Goal: Manage account settings

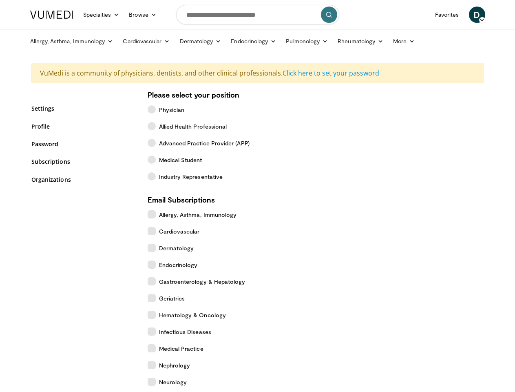
click at [81, 15] on link "Specialties" at bounding box center [101, 15] width 46 height 16
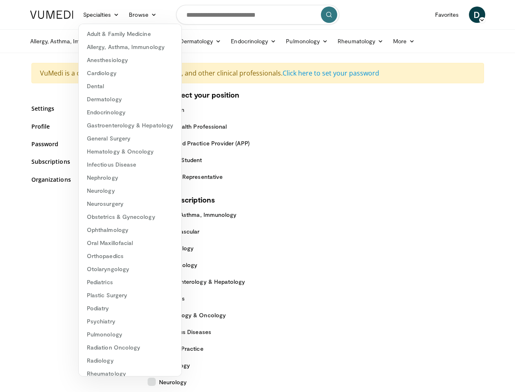
click at [124, 15] on link "Browse" at bounding box center [143, 15] width 38 height 16
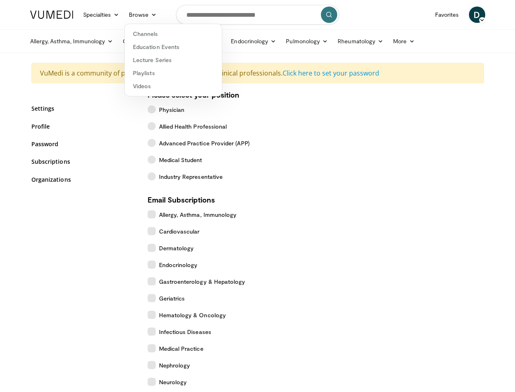
click at [486, 15] on span "D" at bounding box center [477, 15] width 16 height 16
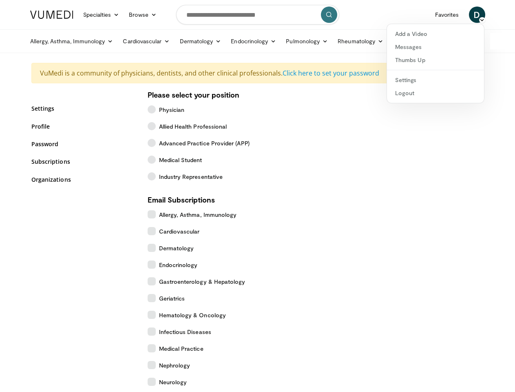
click at [51, 41] on link "Allergy, Asthma, Immunology" at bounding box center [71, 41] width 93 height 16
click at [126, 41] on link "Cardiovascular" at bounding box center [146, 41] width 57 height 16
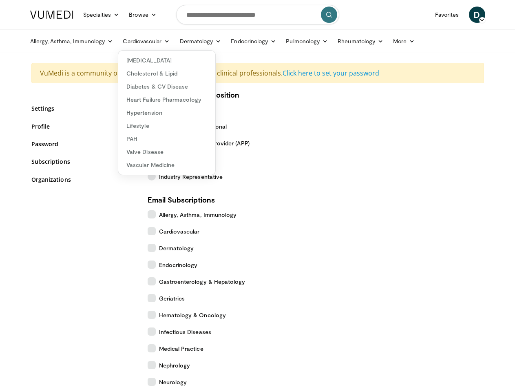
click at [180, 41] on link "Dermatology" at bounding box center [200, 41] width 51 height 16
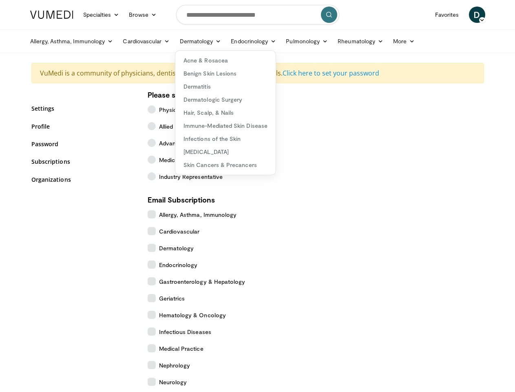
click at [233, 41] on link "Endocrinology" at bounding box center [253, 41] width 55 height 16
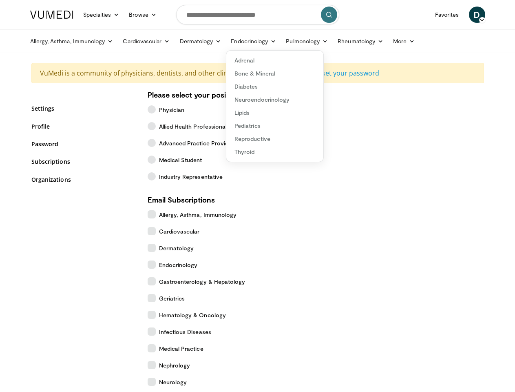
click at [287, 41] on link "Pulmonology" at bounding box center [307, 41] width 52 height 16
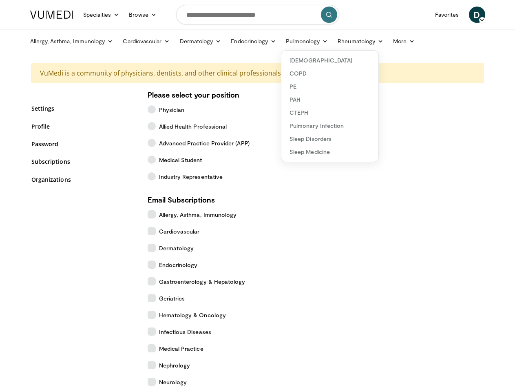
click at [340, 41] on link "Rheumatology" at bounding box center [360, 41] width 55 height 16
click at [388, 41] on link "More" at bounding box center [403, 41] width 31 height 16
